Goal: Task Accomplishment & Management: Use online tool/utility

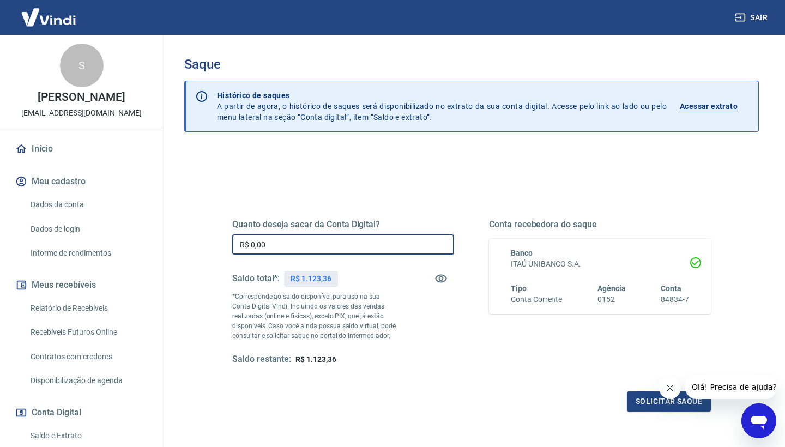
click at [268, 245] on input "R$ 0,00" at bounding box center [343, 244] width 222 height 20
type input "R$ 1.123,36"
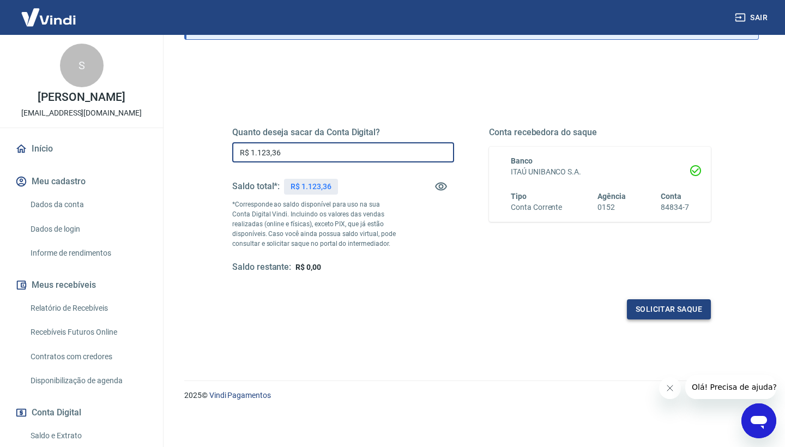
scroll to position [92, 0]
click at [667, 313] on button "Solicitar saque" at bounding box center [669, 310] width 84 height 20
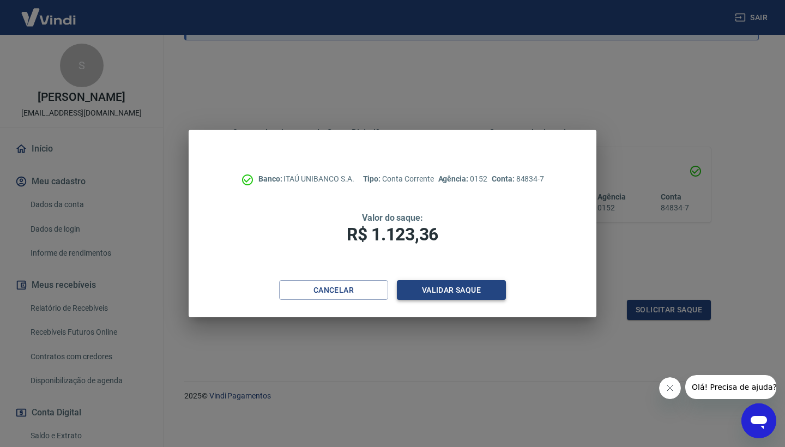
click at [487, 289] on button "Validar saque" at bounding box center [451, 290] width 109 height 20
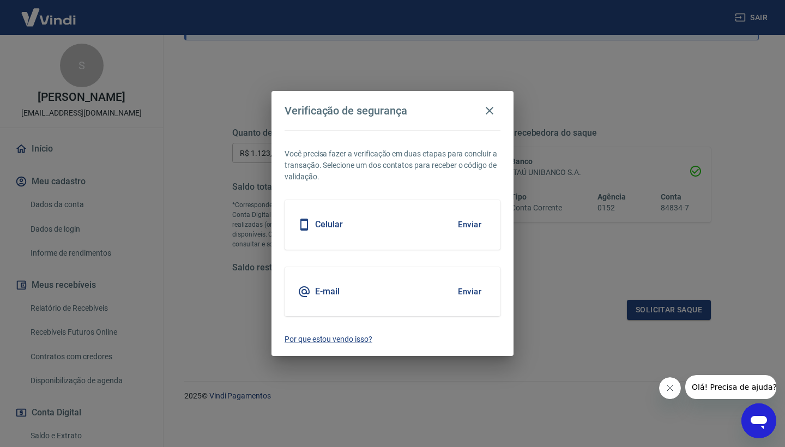
click at [467, 225] on button "Enviar" at bounding box center [469, 224] width 35 height 23
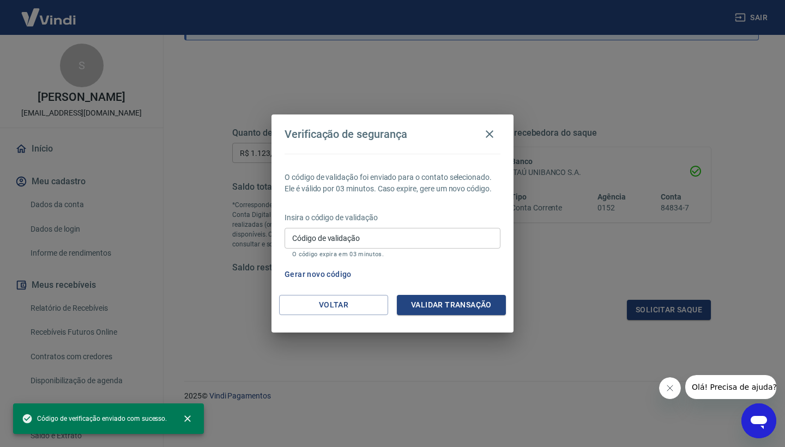
click at [377, 244] on input "Código de validação" at bounding box center [393, 238] width 216 height 20
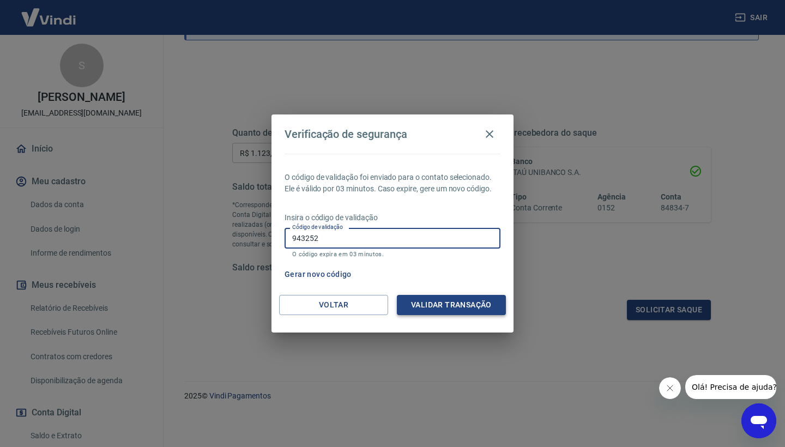
type input "943252"
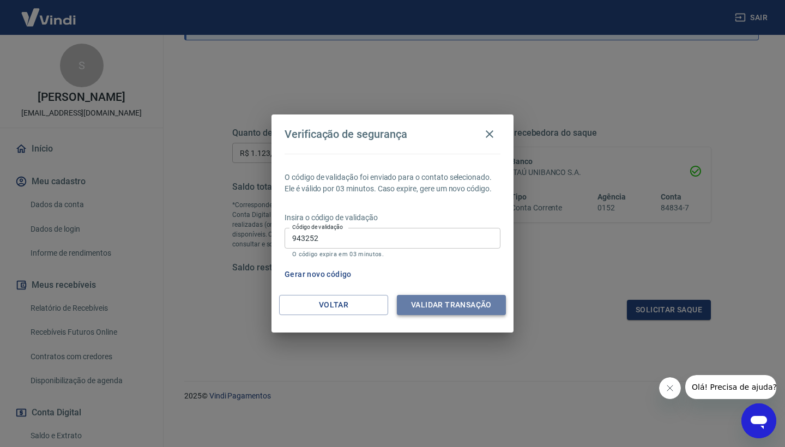
click at [463, 304] on button "Validar transação" at bounding box center [451, 305] width 109 height 20
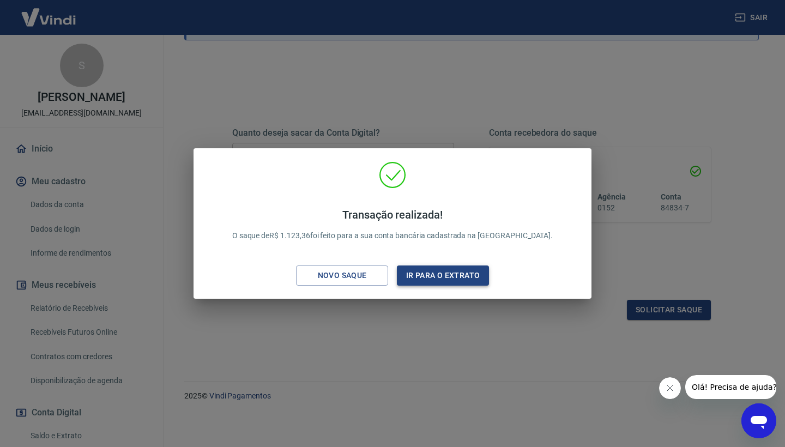
click at [466, 273] on button "Ir para o extrato" at bounding box center [443, 275] width 92 height 20
